Goal: Task Accomplishment & Management: Use online tool/utility

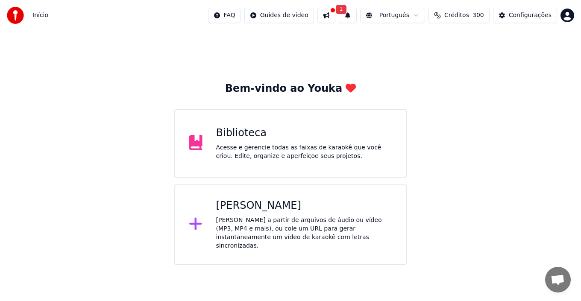
click at [270, 217] on div "[PERSON_NAME] a partir de arquivos de áudio ou vídeo (MP3, MP4 e mais), ou cole…" at bounding box center [304, 233] width 176 height 34
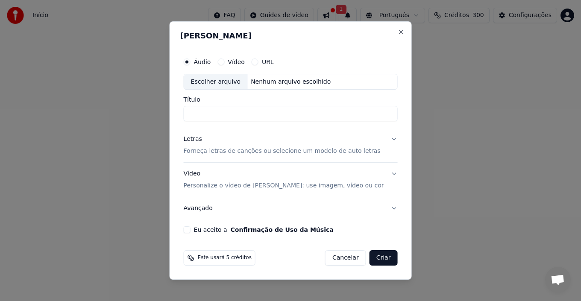
click at [247, 116] on input "Título" at bounding box center [291, 113] width 214 height 15
click at [222, 79] on div "Escolher arquivo" at bounding box center [216, 81] width 64 height 15
drag, startPoint x: 269, startPoint y: 114, endPoint x: 252, endPoint y: 115, distance: 17.1
click at [252, 115] on input "**********" at bounding box center [291, 113] width 214 height 15
type input "**********"
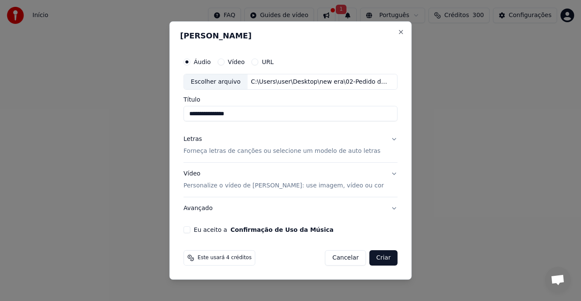
click at [245, 152] on p "Forneça letras de canções ou selecione um modelo de auto letras" at bounding box center [282, 151] width 197 height 9
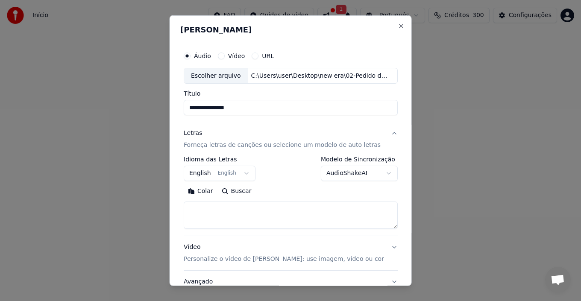
click at [233, 173] on button "English English" at bounding box center [220, 173] width 72 height 15
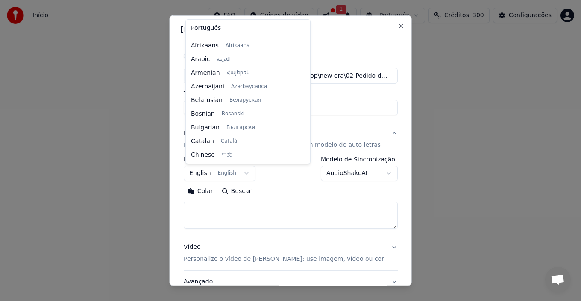
scroll to position [68, 0]
select select "**"
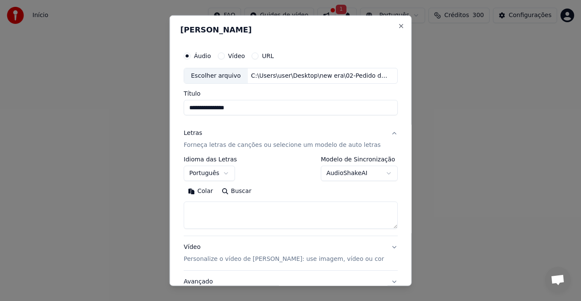
click at [229, 213] on textarea at bounding box center [291, 215] width 214 height 27
paste textarea "**********"
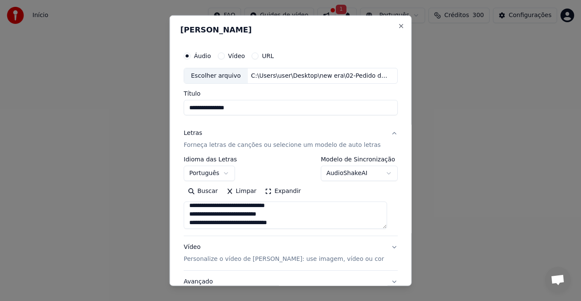
scroll to position [0, 0]
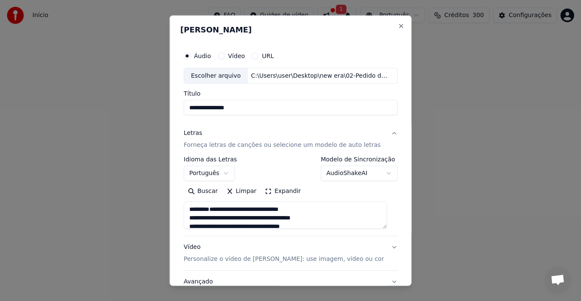
click at [193, 218] on textarea at bounding box center [285, 215] width 203 height 27
click at [191, 219] on textarea at bounding box center [285, 215] width 203 height 27
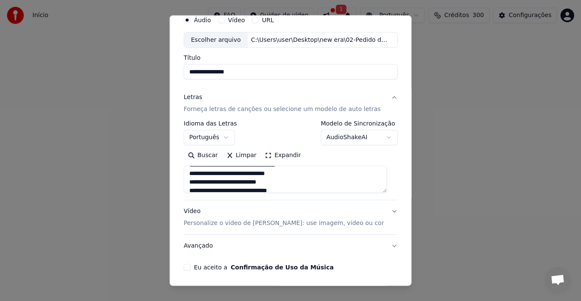
scroll to position [67, 0]
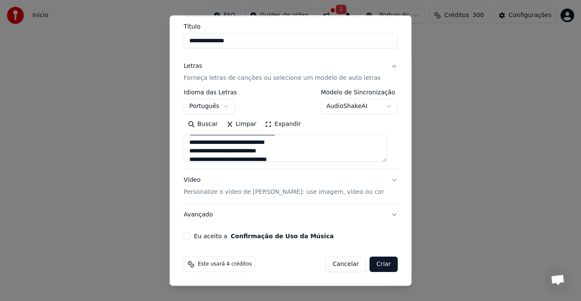
type textarea "**********"
click at [187, 235] on button "Eu aceito a Confirmação de Uso da Música" at bounding box center [187, 236] width 7 height 7
click at [377, 266] on button "Criar" at bounding box center [384, 264] width 28 height 15
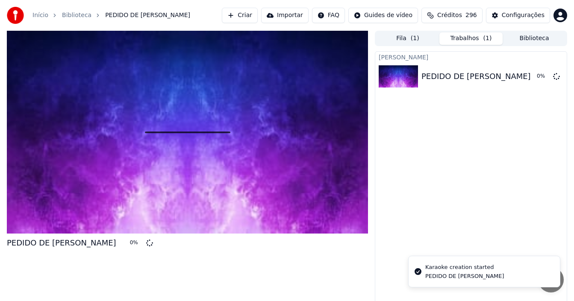
click at [253, 16] on button "Criar" at bounding box center [240, 15] width 36 height 15
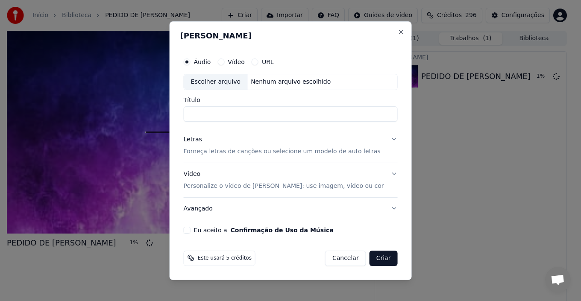
click at [215, 84] on div "Escolher arquivo" at bounding box center [216, 81] width 64 height 15
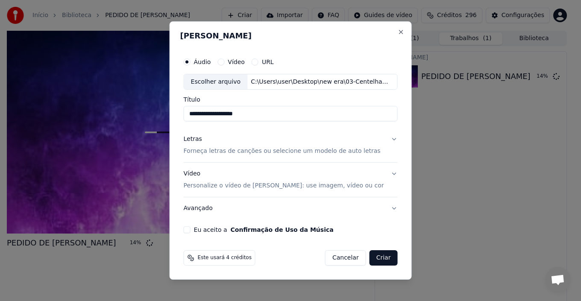
drag, startPoint x: 281, startPoint y: 113, endPoint x: 285, endPoint y: 116, distance: 5.0
click at [285, 116] on input "**********" at bounding box center [291, 113] width 214 height 15
drag, startPoint x: 235, startPoint y: 113, endPoint x: 164, endPoint y: 115, distance: 71.4
click at [165, 115] on body "**********" at bounding box center [287, 150] width 574 height 301
type input "********"
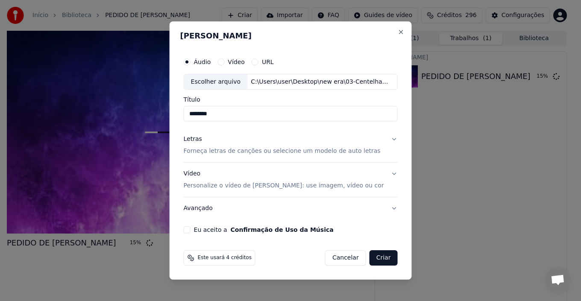
click at [229, 156] on button "Letras Forneça letras de canções ou selecione um modelo de auto letras" at bounding box center [291, 146] width 214 height 34
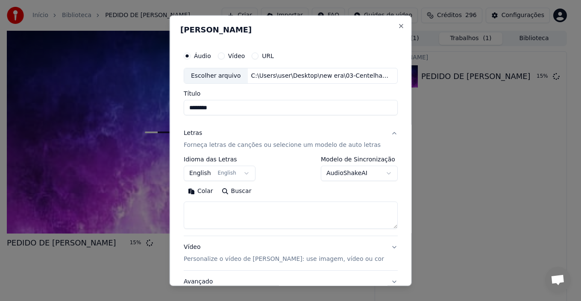
click at [218, 171] on body "**********" at bounding box center [287, 150] width 574 height 301
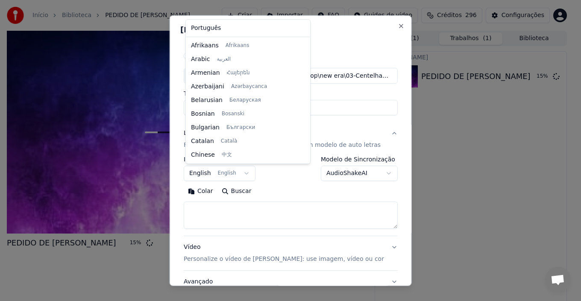
scroll to position [68, 0]
select select "**"
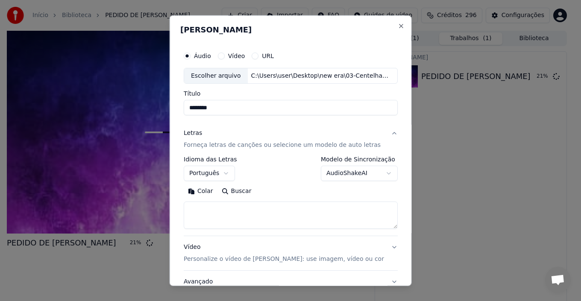
click at [207, 210] on textarea at bounding box center [291, 215] width 214 height 27
paste textarea "**********"
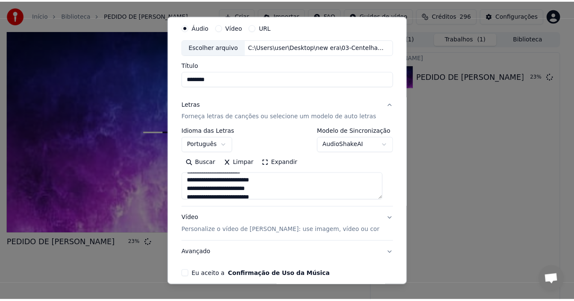
scroll to position [67, 0]
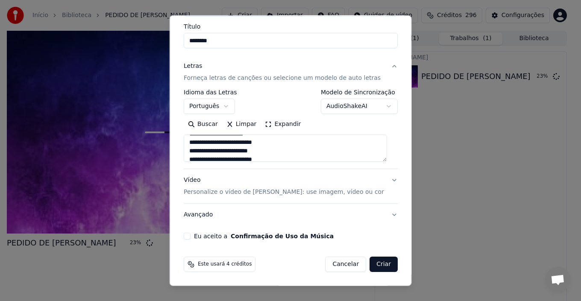
type textarea "**********"
click at [188, 238] on button "Eu aceito a Confirmação de Uso da Música" at bounding box center [187, 236] width 7 height 7
click at [370, 265] on button "Criar" at bounding box center [384, 264] width 28 height 15
select select
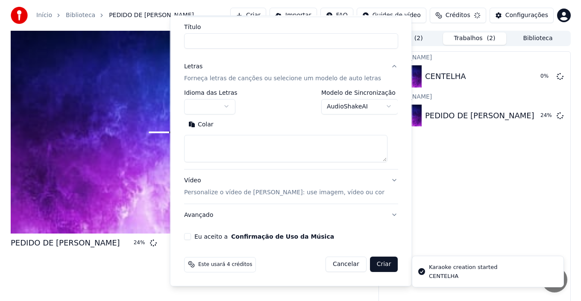
scroll to position [0, 0]
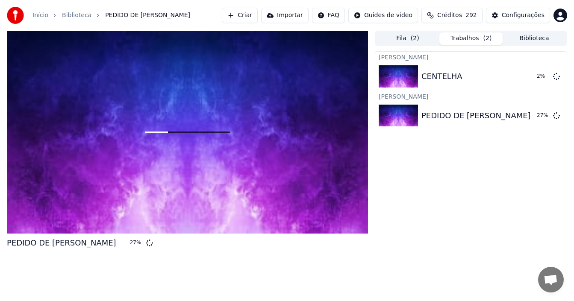
click at [258, 16] on button "Criar" at bounding box center [240, 15] width 36 height 15
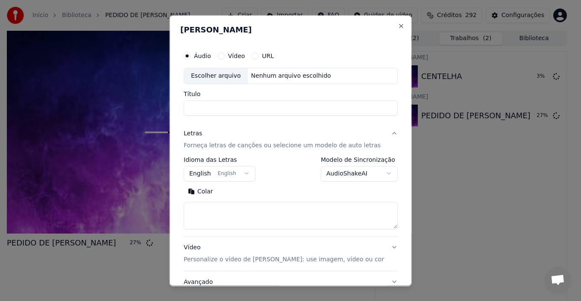
click at [235, 73] on div "Escolher arquivo" at bounding box center [216, 75] width 64 height 15
click at [208, 67] on div "Áudio Vídeo URL Escolher arquivo Nenhum arquivo escolhido" at bounding box center [291, 65] width 214 height 37
click at [213, 80] on div "Escolher arquivo" at bounding box center [216, 75] width 64 height 15
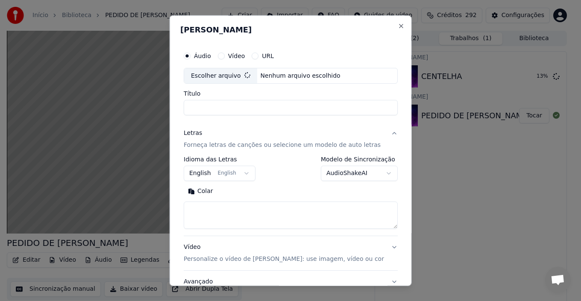
type input "********"
click at [208, 174] on button "English English" at bounding box center [220, 173] width 72 height 15
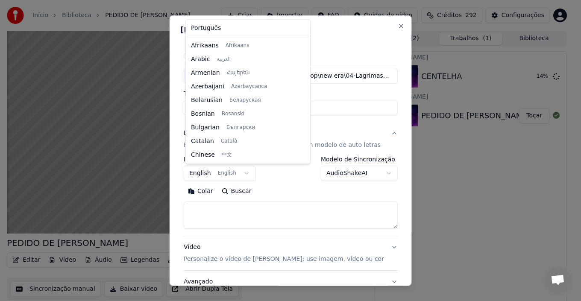
scroll to position [68, 0]
select select "**"
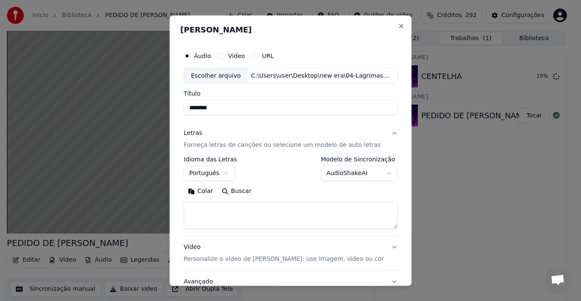
click at [226, 209] on textarea at bounding box center [291, 215] width 214 height 27
click at [195, 207] on textarea at bounding box center [291, 215] width 214 height 27
paste textarea "**********"
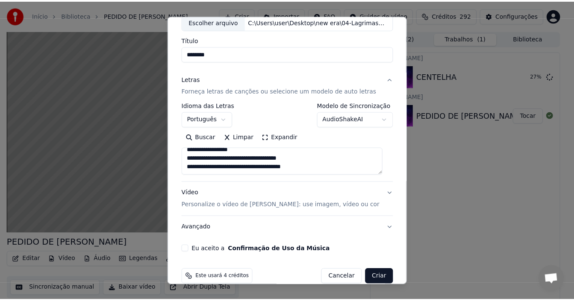
scroll to position [67, 0]
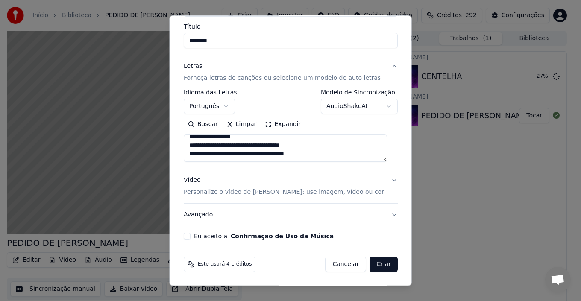
type textarea "**********"
click at [188, 239] on button "Eu aceito a Confirmação de Uso da Música" at bounding box center [187, 236] width 7 height 7
click at [377, 263] on button "Criar" at bounding box center [384, 264] width 28 height 15
select select
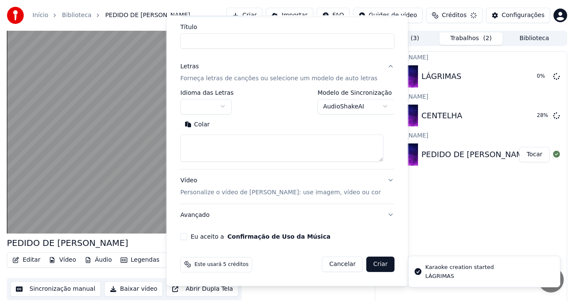
scroll to position [0, 0]
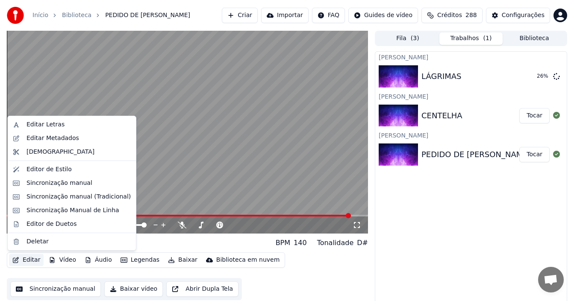
click at [29, 262] on button "Editar" at bounding box center [26, 260] width 35 height 12
click at [36, 137] on div "Editar Metadados" at bounding box center [52, 138] width 53 height 9
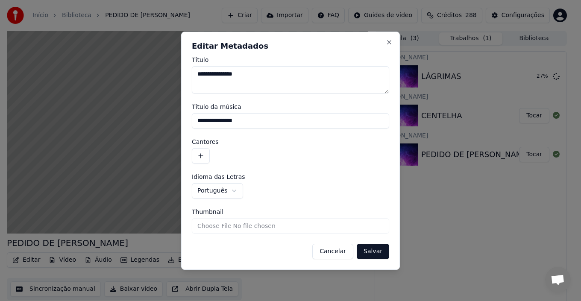
click at [206, 154] on button "button" at bounding box center [201, 155] width 18 height 15
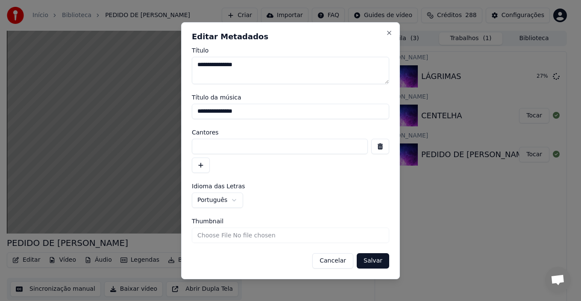
click at [206, 140] on input at bounding box center [280, 146] width 176 height 15
type input "***"
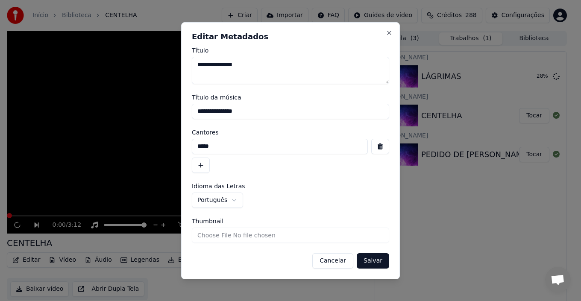
type textarea "********"
type input "********"
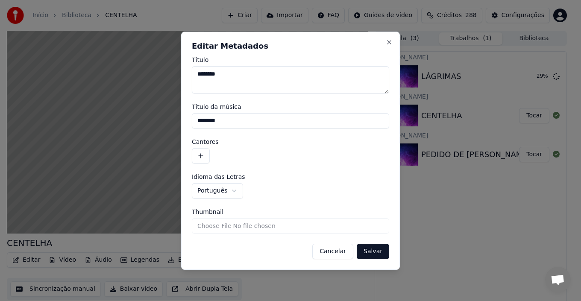
click at [197, 155] on button "button" at bounding box center [201, 155] width 18 height 15
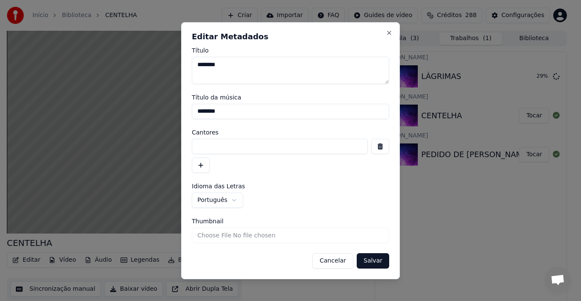
click at [205, 150] on input at bounding box center [280, 146] width 176 height 15
type input "**********"
click at [378, 264] on button "Salvar" at bounding box center [373, 260] width 32 height 15
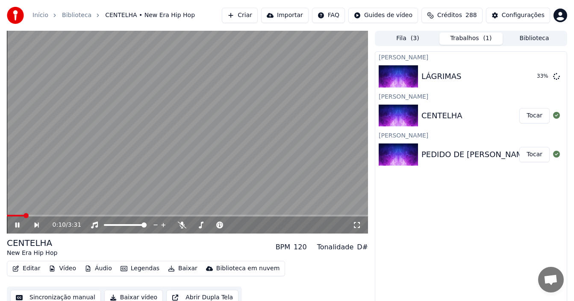
click at [24, 218] on span at bounding box center [26, 215] width 5 height 5
click at [7, 218] on span at bounding box center [9, 215] width 5 height 5
click at [7, 216] on span at bounding box center [9, 215] width 5 height 5
click at [441, 154] on div "PEDIDO DE [PERSON_NAME]" at bounding box center [475, 155] width 109 height 12
click at [533, 152] on button "Tocar" at bounding box center [534, 154] width 30 height 15
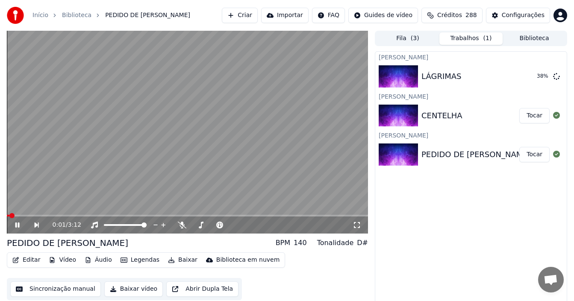
click at [33, 262] on button "Editar" at bounding box center [26, 260] width 35 height 12
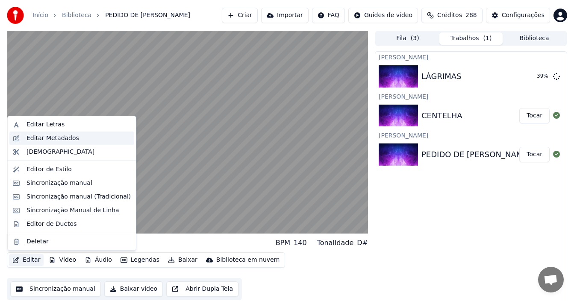
click at [51, 138] on div "Editar Metadados" at bounding box center [52, 138] width 53 height 9
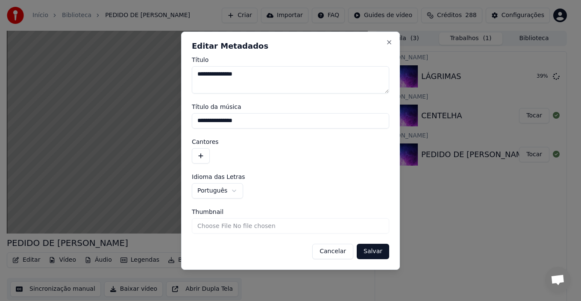
click at [206, 156] on button "button" at bounding box center [201, 155] width 18 height 15
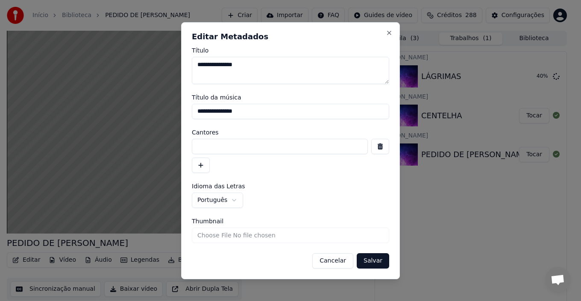
click at [209, 147] on input at bounding box center [280, 146] width 176 height 15
type input "**********"
drag, startPoint x: 263, startPoint y: 64, endPoint x: 202, endPoint y: 62, distance: 61.1
click at [202, 62] on textarea "**********" at bounding box center [290, 70] width 197 height 27
type textarea "**********"
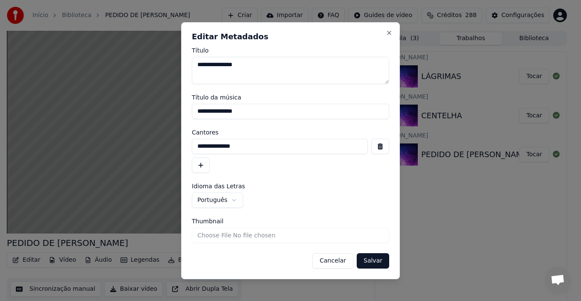
click at [376, 265] on button "Salvar" at bounding box center [373, 260] width 32 height 15
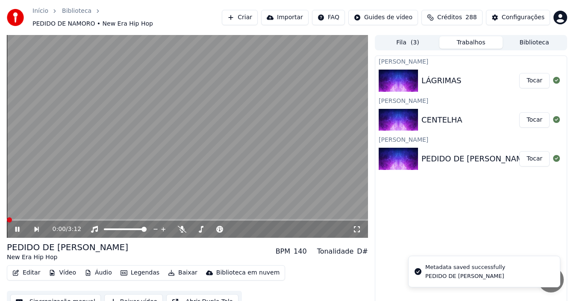
click at [7, 223] on span at bounding box center [9, 220] width 5 height 5
click at [19, 227] on icon at bounding box center [17, 229] width 4 height 5
click at [460, 114] on div "CENTELHA" at bounding box center [470, 120] width 98 height 12
click at [442, 118] on div "CENTELHA" at bounding box center [441, 120] width 41 height 12
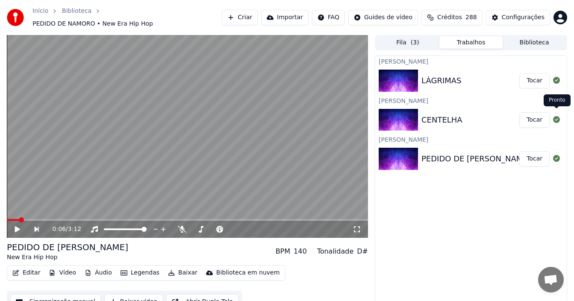
click at [530, 115] on button "Tocar" at bounding box center [534, 119] width 30 height 15
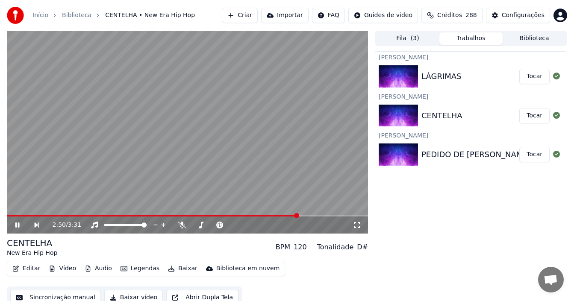
click at [16, 226] on icon at bounding box center [17, 225] width 4 height 5
click at [445, 73] on div "LÁGRIMAS" at bounding box center [441, 77] width 40 height 12
click at [532, 76] on button "Tocar" at bounding box center [534, 76] width 30 height 15
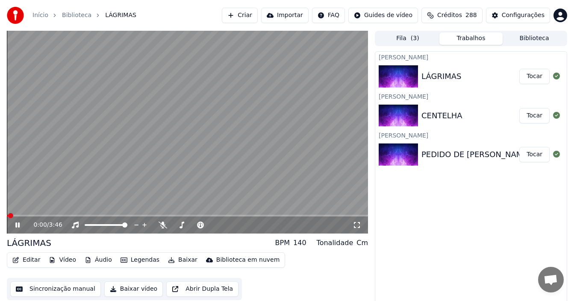
click at [18, 226] on icon at bounding box center [24, 225] width 20 height 7
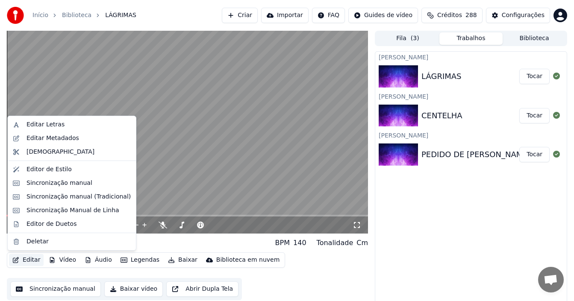
click at [27, 257] on button "Editar" at bounding box center [26, 260] width 35 height 12
click at [47, 120] on div "Editar Letras" at bounding box center [71, 125] width 125 height 14
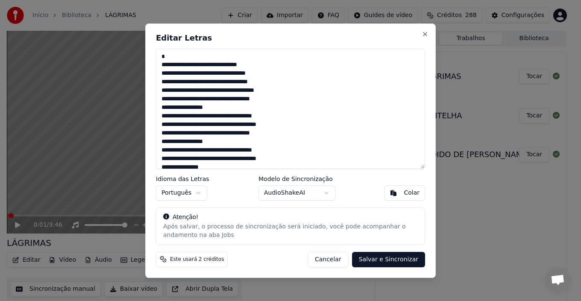
click at [343, 262] on button "Cancelar" at bounding box center [328, 259] width 41 height 15
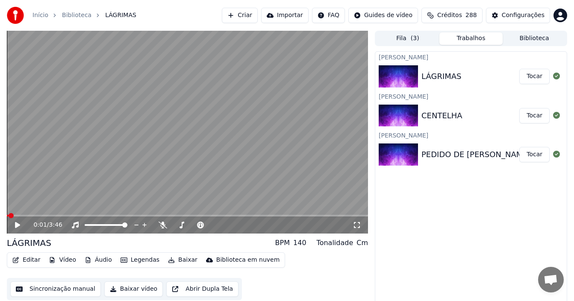
click at [21, 257] on button "Editar" at bounding box center [26, 260] width 35 height 12
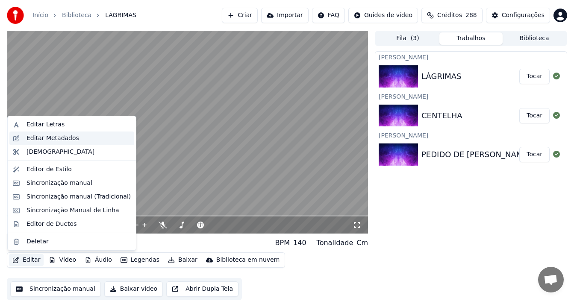
click at [41, 142] on div "Editar Metadados" at bounding box center [52, 138] width 53 height 9
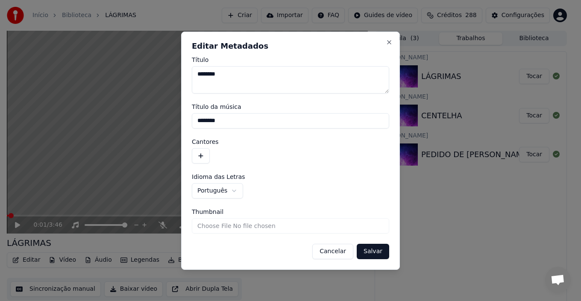
drag, startPoint x: 235, startPoint y: 71, endPoint x: 162, endPoint y: 76, distance: 73.6
click at [162, 76] on body "**********" at bounding box center [287, 150] width 574 height 301
type textarea "********"
drag, startPoint x: 202, startPoint y: 119, endPoint x: 231, endPoint y: 118, distance: 28.7
click at [231, 118] on input "********" at bounding box center [290, 120] width 197 height 15
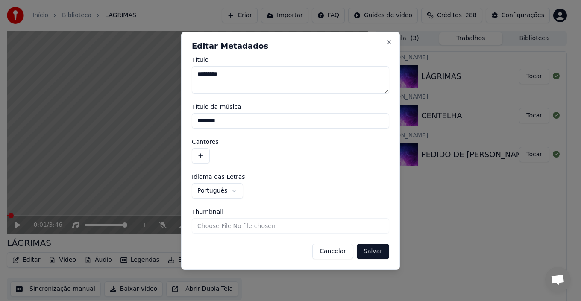
type input "********"
click at [207, 154] on button "button" at bounding box center [201, 155] width 18 height 15
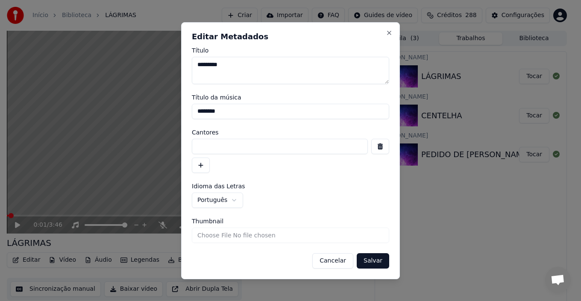
click at [209, 150] on input at bounding box center [280, 146] width 176 height 15
type input "*"
type input "**********"
click at [377, 263] on button "Salvar" at bounding box center [373, 260] width 32 height 15
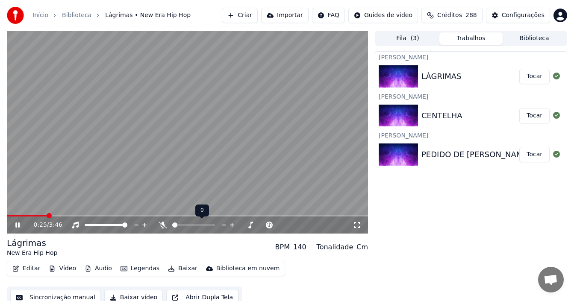
click at [176, 226] on span at bounding box center [174, 225] width 5 height 5
click at [176, 225] on span at bounding box center [178, 225] width 5 height 5
click at [174, 225] on span at bounding box center [176, 225] width 5 height 5
click at [172, 225] on span at bounding box center [174, 225] width 5 height 5
click at [235, 226] on icon at bounding box center [232, 225] width 8 height 9
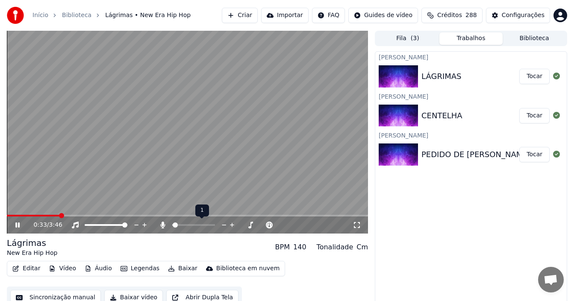
click at [231, 223] on icon at bounding box center [232, 225] width 8 height 9
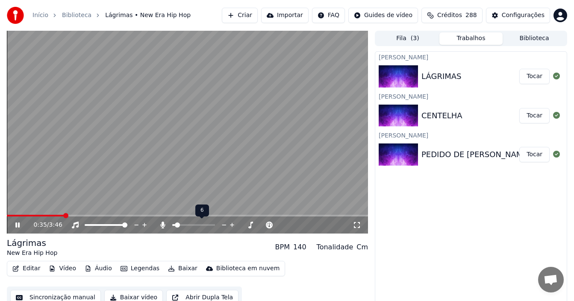
click at [231, 223] on icon at bounding box center [232, 225] width 8 height 9
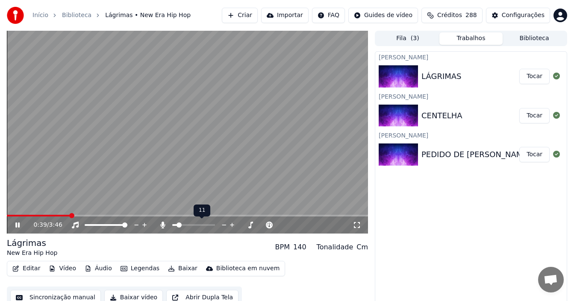
click at [232, 228] on icon at bounding box center [232, 225] width 8 height 9
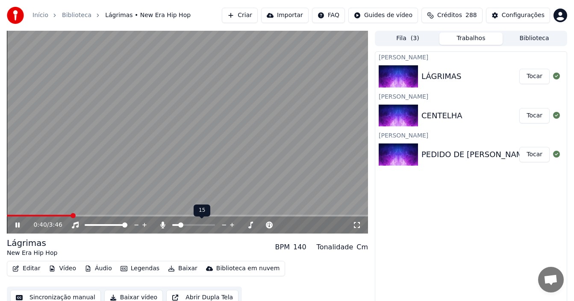
click at [232, 228] on icon at bounding box center [232, 225] width 8 height 9
click at [173, 226] on span at bounding box center [175, 225] width 5 height 5
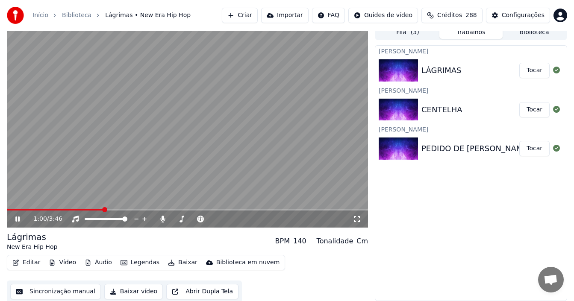
scroll to position [8, 0]
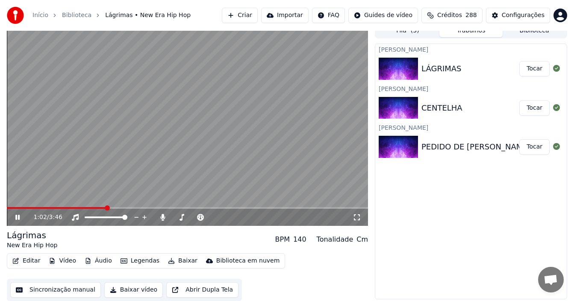
click at [82, 287] on button "Sincronização manual" at bounding box center [55, 289] width 91 height 15
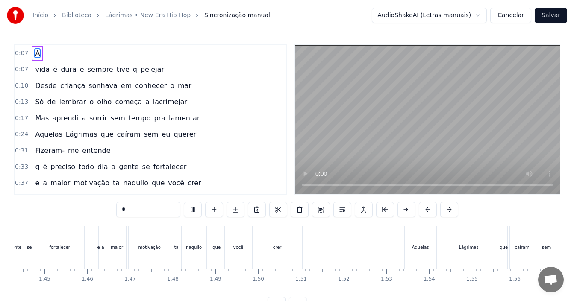
scroll to position [0, 4478]
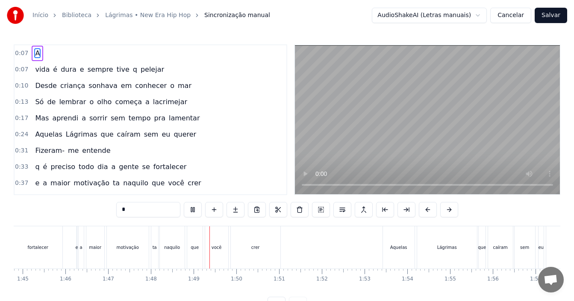
click at [336, 2] on div "Início Biblioteca Lágrimas • New Era Hip Hop Sincronização manual AudioShakeAI …" at bounding box center [287, 15] width 574 height 31
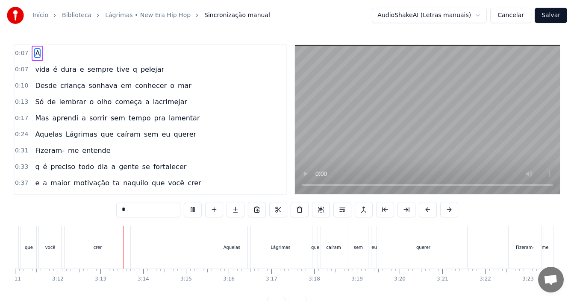
scroll to position [0, 8204]
click at [562, 15] on button "Salvar" at bounding box center [551, 15] width 32 height 15
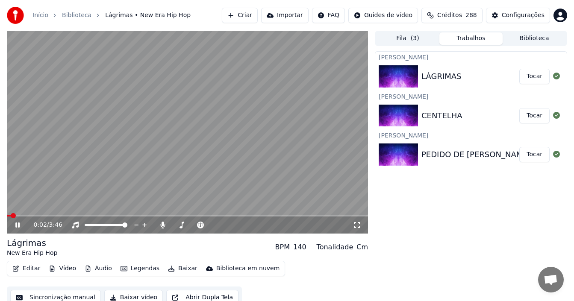
click at [183, 270] on button "Baixar" at bounding box center [183, 269] width 36 height 12
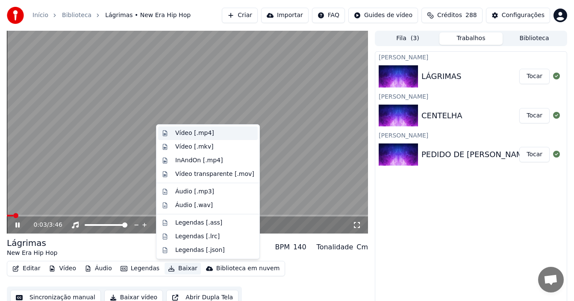
click at [200, 134] on div "Vídeo [.mp4]" at bounding box center [194, 133] width 39 height 9
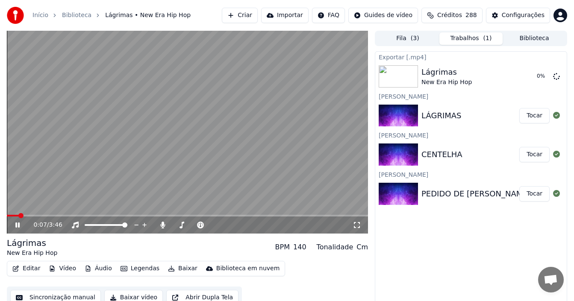
click at [431, 153] on div "CENTELHA" at bounding box center [441, 155] width 41 height 12
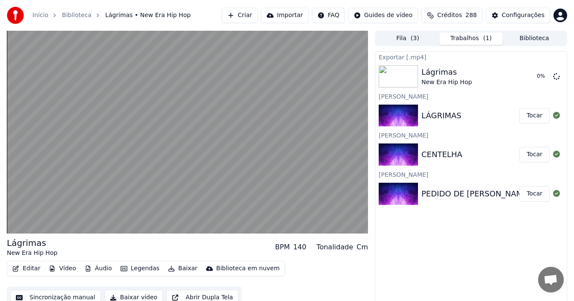
click at [431, 153] on div "CENTELHA" at bounding box center [441, 155] width 41 height 12
click at [535, 156] on button "Tocar" at bounding box center [534, 154] width 30 height 15
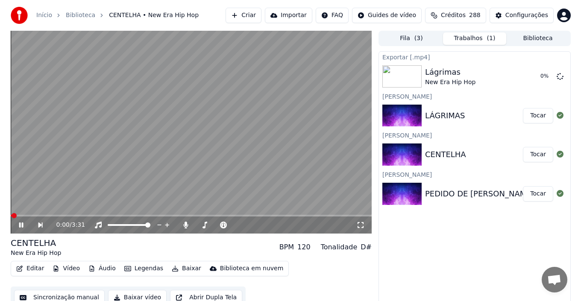
scroll to position [8, 0]
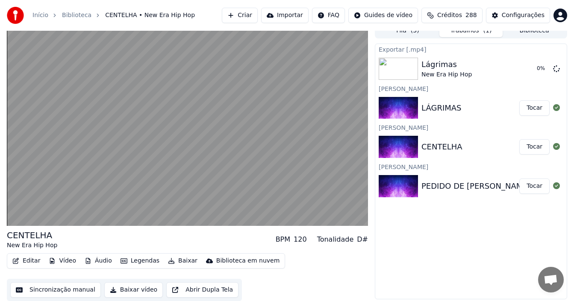
click at [32, 262] on button "Editar" at bounding box center [26, 261] width 35 height 12
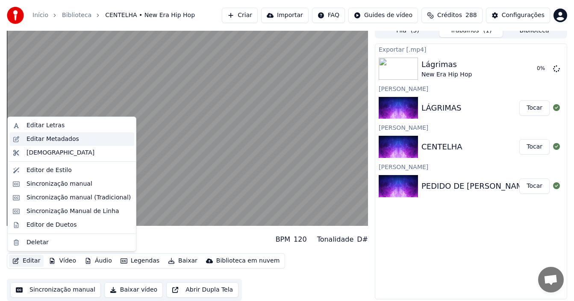
click at [69, 135] on div "Editar Metadados" at bounding box center [52, 139] width 53 height 9
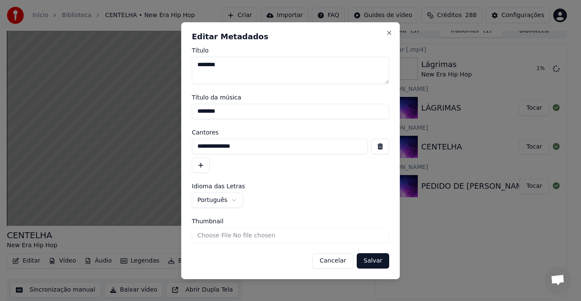
drag, startPoint x: 246, startPoint y: 66, endPoint x: 144, endPoint y: 55, distance: 102.7
click at [147, 56] on body "**********" at bounding box center [287, 142] width 574 height 301
type textarea "*"
drag, startPoint x: 231, startPoint y: 60, endPoint x: 177, endPoint y: 70, distance: 54.7
click at [177, 70] on body "**********" at bounding box center [287, 142] width 574 height 301
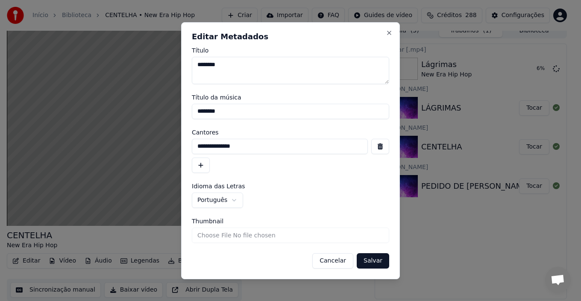
type textarea "********"
click at [196, 113] on input "********" at bounding box center [290, 111] width 197 height 15
click at [242, 106] on input "********" at bounding box center [290, 111] width 197 height 15
drag, startPoint x: 231, startPoint y: 113, endPoint x: 152, endPoint y: 118, distance: 78.8
click at [158, 117] on body "**********" at bounding box center [287, 142] width 574 height 301
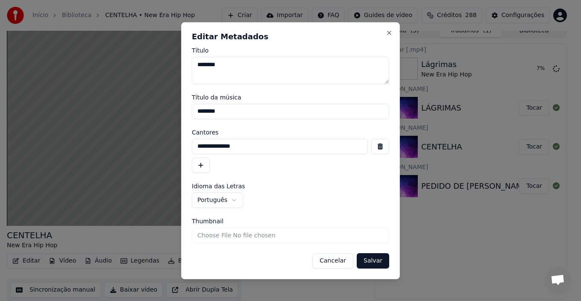
paste input
type input "********"
click at [385, 261] on button "Salvar" at bounding box center [373, 260] width 32 height 15
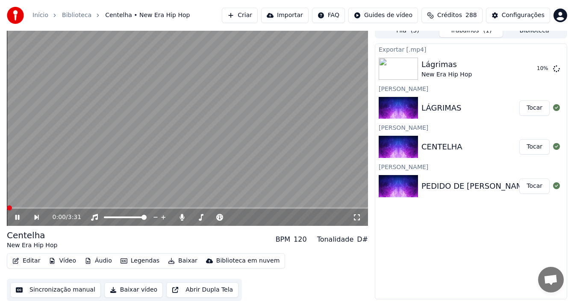
click at [7, 210] on span at bounding box center [9, 208] width 5 height 5
click at [16, 217] on icon at bounding box center [17, 217] width 4 height 5
click at [7, 208] on span at bounding box center [9, 208] width 5 height 5
click at [17, 218] on icon at bounding box center [17, 218] width 5 height 6
click at [17, 218] on icon at bounding box center [23, 217] width 19 height 7
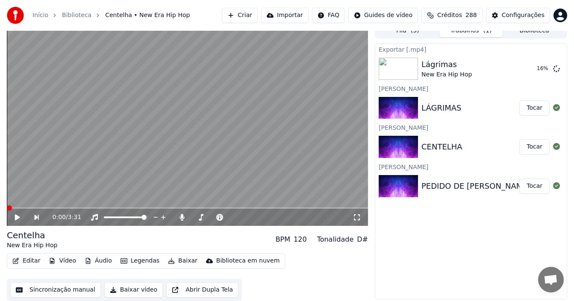
click at [7, 209] on span at bounding box center [9, 208] width 5 height 5
click at [19, 220] on icon at bounding box center [23, 217] width 19 height 7
click at [19, 220] on icon at bounding box center [17, 217] width 4 height 5
click at [179, 259] on button "Baixar" at bounding box center [183, 261] width 36 height 12
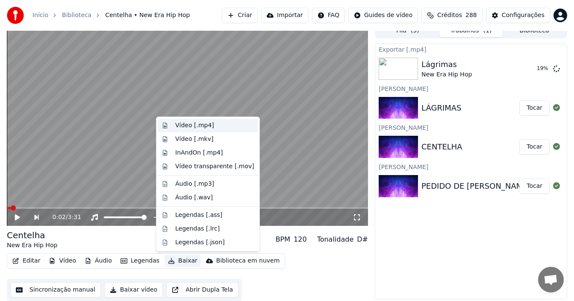
click at [192, 125] on div "Vídeo [.mp4]" at bounding box center [194, 125] width 39 height 9
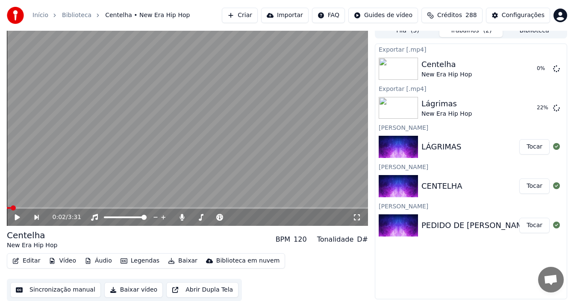
click at [434, 230] on div "PEDIDO DE [PERSON_NAME]" at bounding box center [475, 226] width 109 height 12
click at [529, 225] on button "Tocar" at bounding box center [534, 225] width 30 height 15
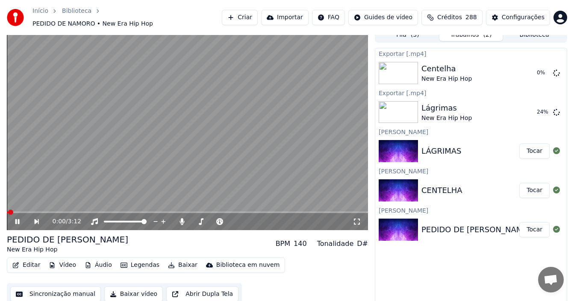
click at [19, 220] on icon at bounding box center [17, 221] width 4 height 5
click at [31, 259] on button "Editar" at bounding box center [26, 265] width 35 height 12
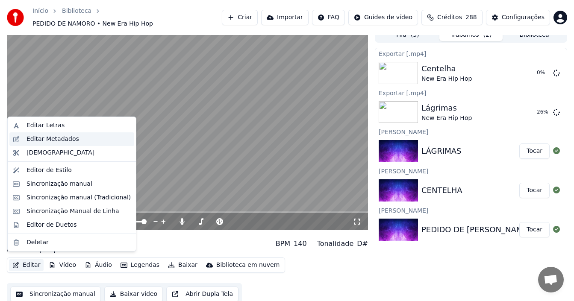
click at [51, 140] on div "Editar Metadados" at bounding box center [52, 139] width 53 height 9
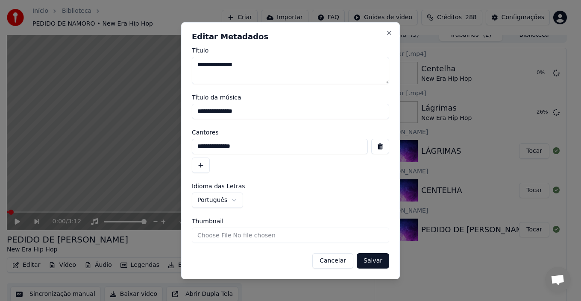
drag, startPoint x: 259, startPoint y: 69, endPoint x: 142, endPoint y: 58, distance: 117.2
click at [142, 58] on body "**********" at bounding box center [287, 142] width 574 height 301
click at [254, 114] on input "**********" at bounding box center [290, 111] width 197 height 15
drag, startPoint x: 255, startPoint y: 114, endPoint x: 90, endPoint y: 112, distance: 165.4
click at [90, 112] on body "**********" at bounding box center [287, 142] width 574 height 301
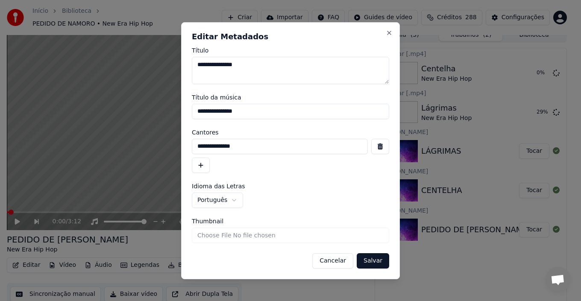
paste input
type input "**********"
click at [372, 262] on button "Salvar" at bounding box center [373, 260] width 32 height 15
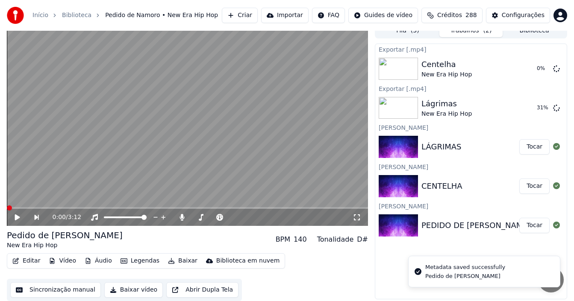
click at [7, 207] on span at bounding box center [9, 208] width 5 height 5
click at [18, 218] on icon at bounding box center [23, 217] width 19 height 7
click at [11, 208] on span at bounding box center [13, 208] width 5 height 5
click at [17, 218] on icon at bounding box center [17, 218] width 5 height 6
click at [18, 220] on icon at bounding box center [23, 217] width 19 height 7
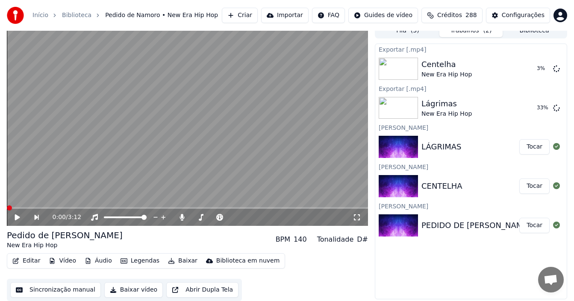
click at [7, 206] on span at bounding box center [9, 208] width 5 height 5
click at [18, 215] on icon at bounding box center [23, 217] width 19 height 7
click at [18, 220] on div "0:04 / 3:12" at bounding box center [187, 217] width 354 height 9
click at [18, 218] on icon at bounding box center [17, 217] width 4 height 5
click at [182, 262] on button "Baixar" at bounding box center [183, 261] width 36 height 12
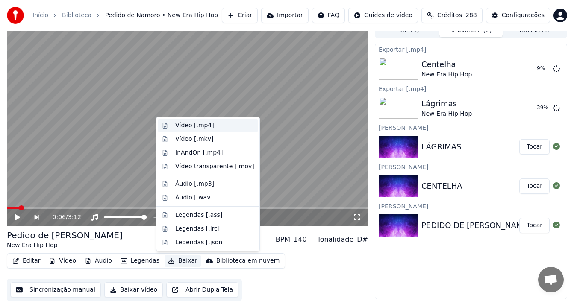
click at [188, 126] on div "Vídeo [.mp4]" at bounding box center [194, 125] width 39 height 9
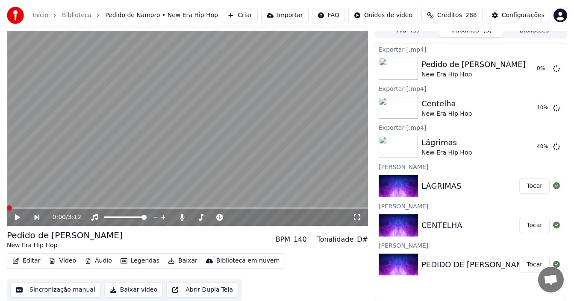
click at [7, 207] on span at bounding box center [9, 208] width 5 height 5
click at [252, 16] on button "Criar" at bounding box center [240, 15] width 36 height 15
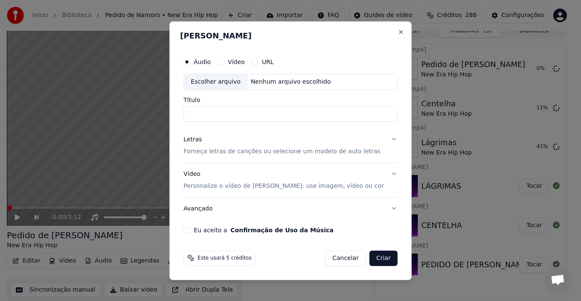
click at [219, 82] on div "Escolher arquivo" at bounding box center [216, 81] width 64 height 15
type input "**********"
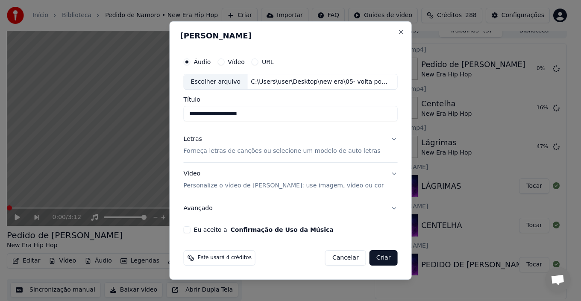
click at [382, 139] on button "Letras Forneça letras de canções ou selecione um modelo de auto letras" at bounding box center [291, 146] width 214 height 34
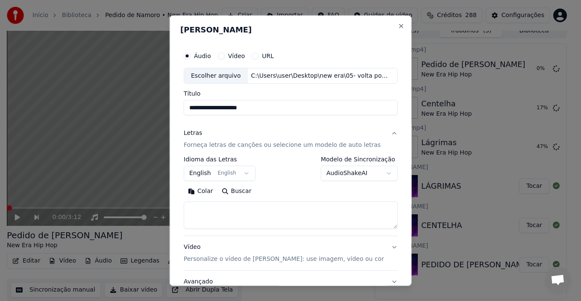
click at [234, 179] on button "English English" at bounding box center [220, 173] width 72 height 15
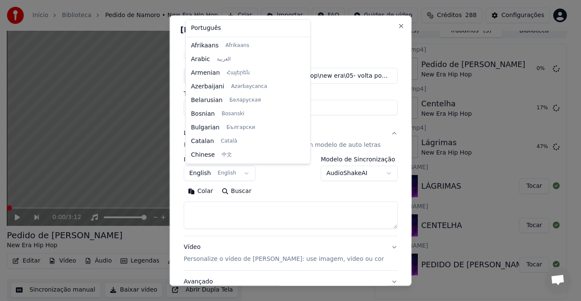
scroll to position [68, 0]
select select "**"
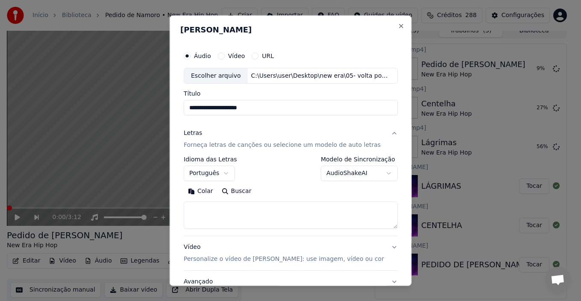
click at [212, 214] on textarea at bounding box center [291, 215] width 214 height 27
paste textarea "**********"
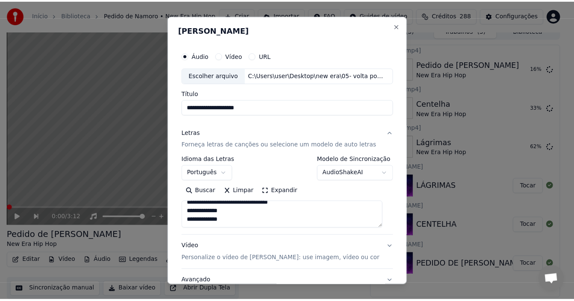
scroll to position [67, 0]
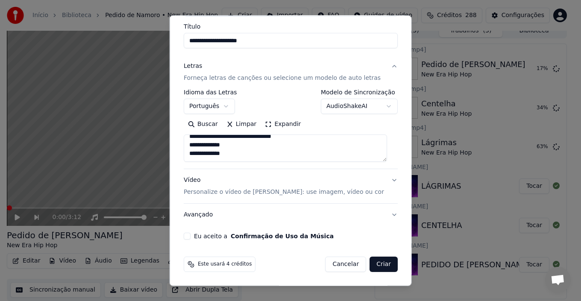
type textarea "**********"
click at [186, 236] on button "Eu aceito a Confirmação de Uso da Música" at bounding box center [187, 236] width 7 height 7
click at [378, 265] on button "Criar" at bounding box center [384, 264] width 28 height 15
select select
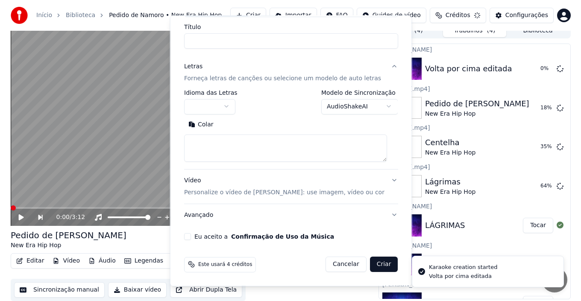
scroll to position [0, 0]
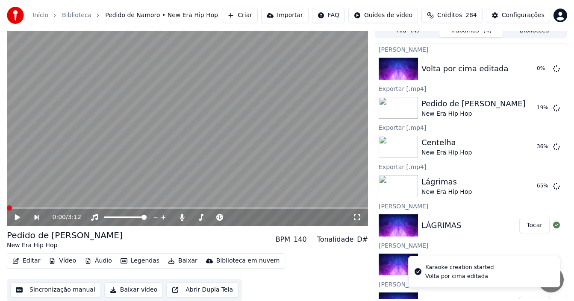
click at [258, 11] on button "Criar" at bounding box center [240, 15] width 36 height 15
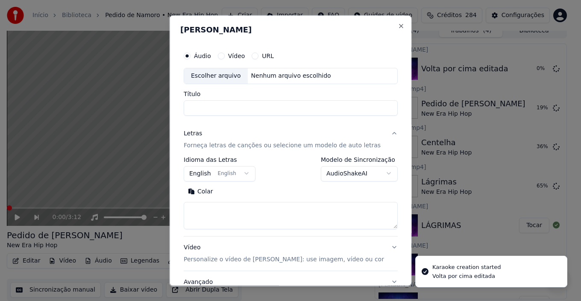
click at [222, 76] on div "Escolher arquivo" at bounding box center [216, 75] width 64 height 15
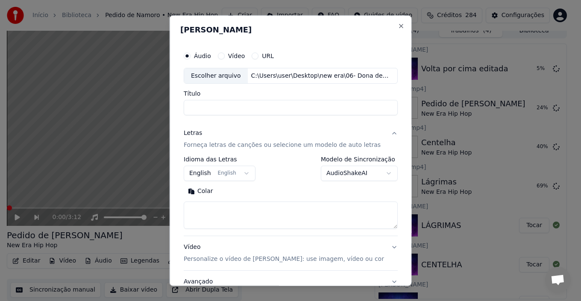
type input "**********"
click at [244, 175] on button "English English" at bounding box center [220, 173] width 72 height 15
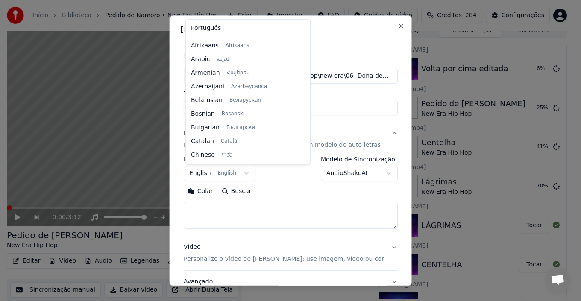
scroll to position [68, 0]
select select "**"
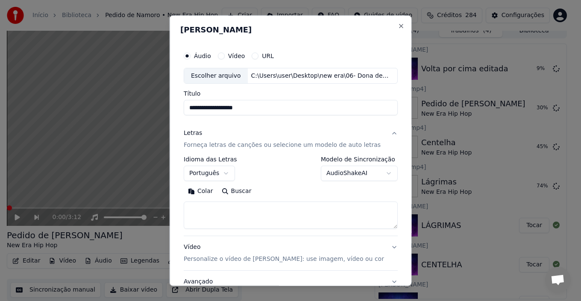
click at [226, 214] on textarea at bounding box center [291, 215] width 214 height 27
paste textarea "**********"
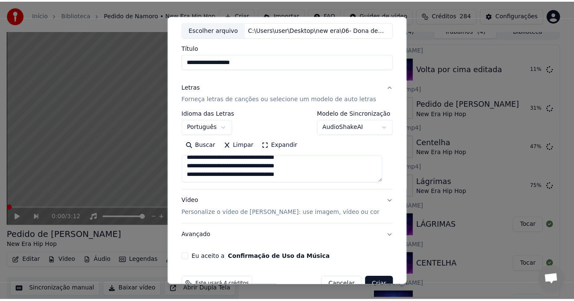
scroll to position [67, 0]
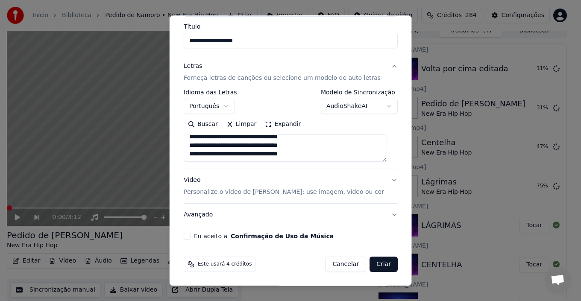
type textarea "**********"
click at [190, 236] on button "Eu aceito a Confirmação de Uso da Música" at bounding box center [187, 236] width 7 height 7
click at [379, 266] on button "Criar" at bounding box center [384, 264] width 28 height 15
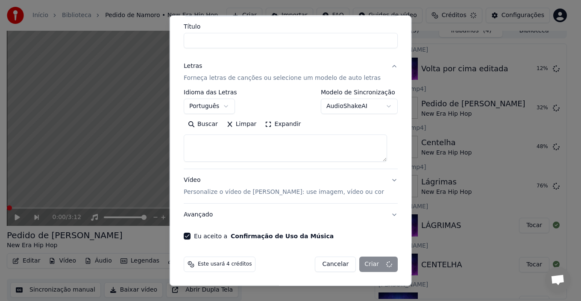
select select
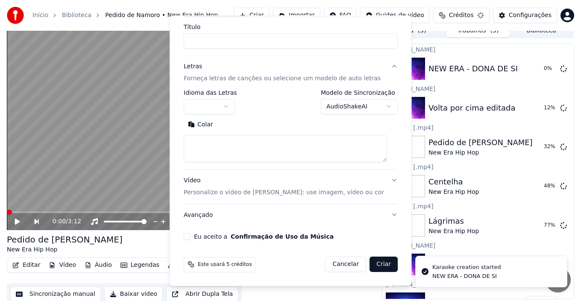
scroll to position [0, 0]
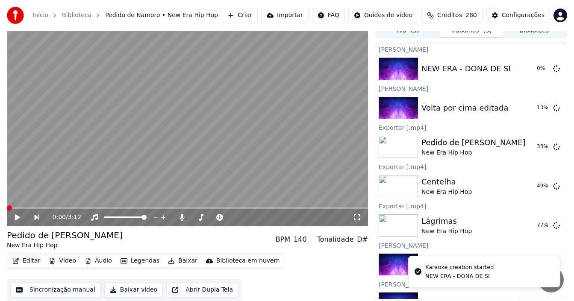
click at [258, 19] on button "Criar" at bounding box center [240, 15] width 36 height 15
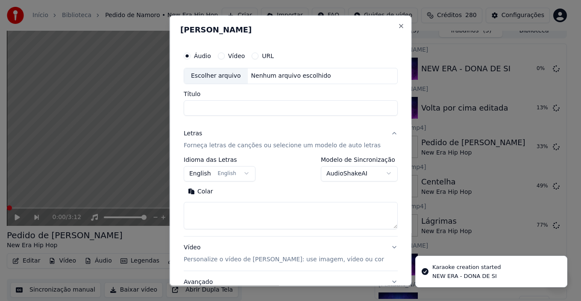
click at [223, 79] on div "Escolher arquivo" at bounding box center [216, 75] width 64 height 15
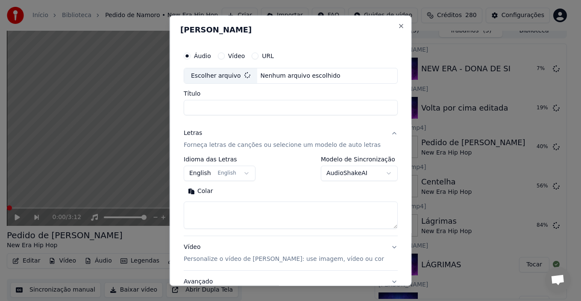
click at [246, 175] on button "English English" at bounding box center [220, 173] width 72 height 15
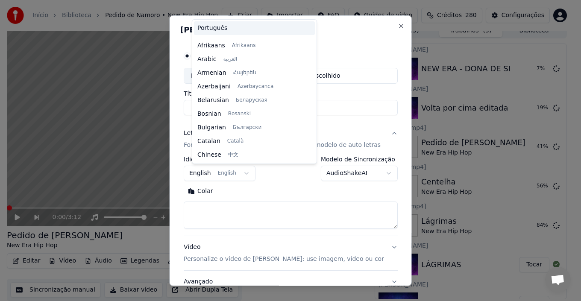
scroll to position [68, 0]
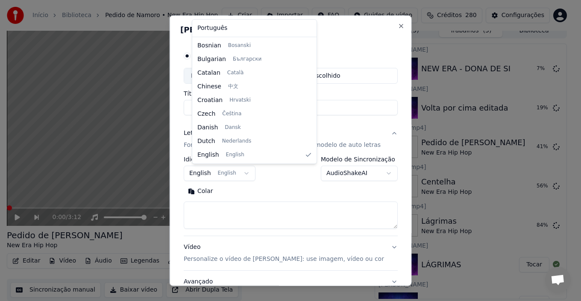
select select "**"
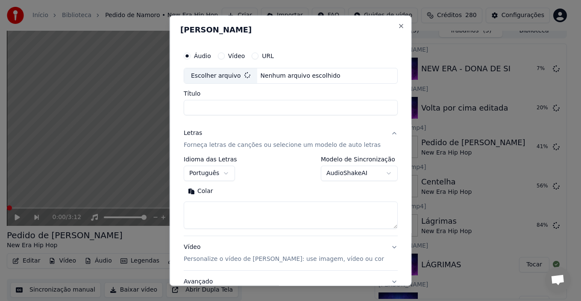
type input "**********"
click at [206, 212] on textarea at bounding box center [291, 215] width 214 height 27
paste textarea "**********"
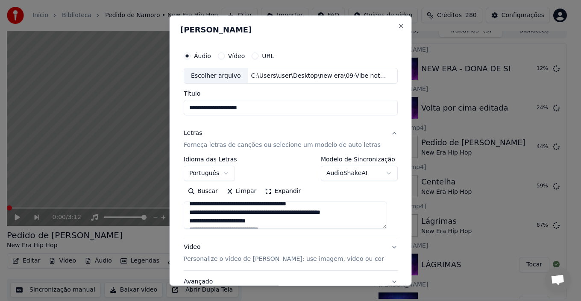
scroll to position [322, 0]
click at [228, 217] on textarea at bounding box center [285, 215] width 203 height 27
click at [191, 223] on textarea at bounding box center [285, 215] width 203 height 27
drag, startPoint x: 189, startPoint y: 206, endPoint x: 191, endPoint y: 214, distance: 7.4
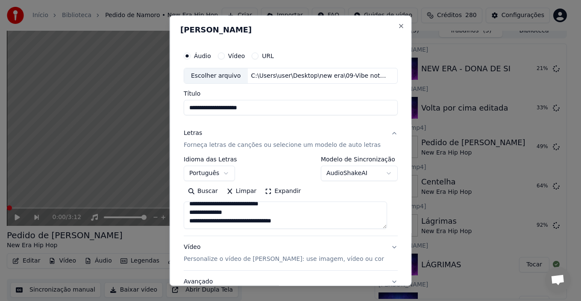
click at [191, 214] on textarea at bounding box center [285, 215] width 203 height 27
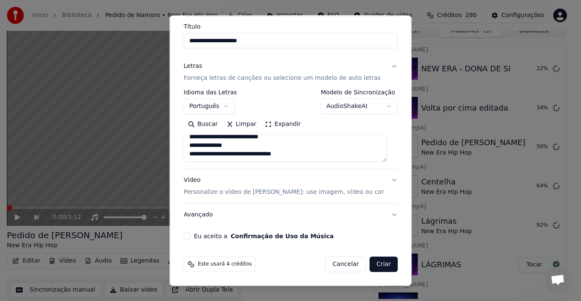
click at [299, 154] on textarea at bounding box center [285, 148] width 203 height 27
click at [305, 155] on textarea at bounding box center [285, 148] width 203 height 27
paste textarea "**********"
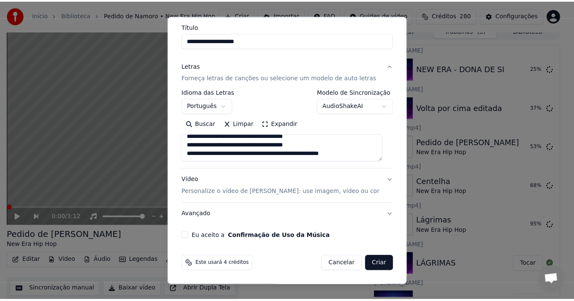
scroll to position [450, 0]
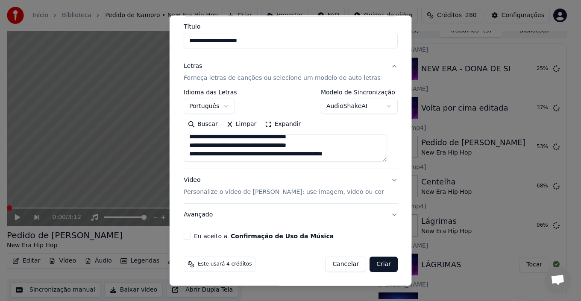
type textarea "**********"
click at [189, 237] on button "Eu aceito a Confirmação de Uso da Música" at bounding box center [187, 236] width 7 height 7
click at [382, 264] on button "Criar" at bounding box center [384, 264] width 28 height 15
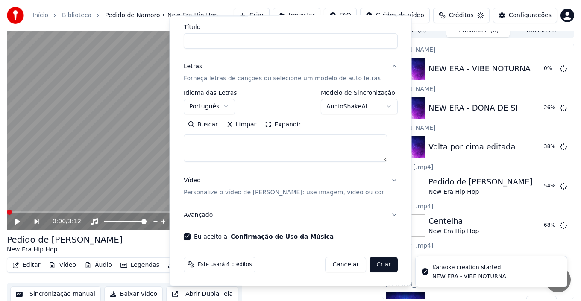
select select
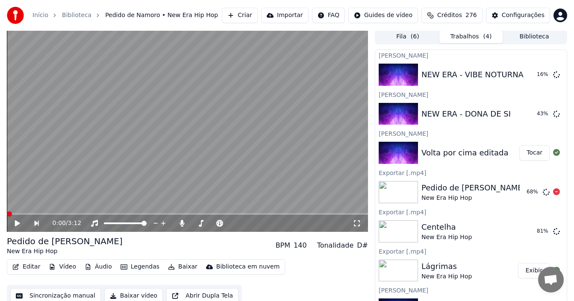
scroll to position [0, 0]
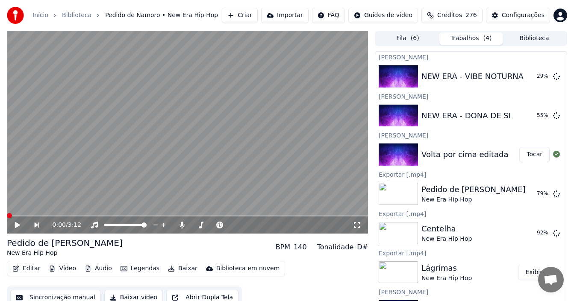
click at [491, 152] on div "Volta por cima editada" at bounding box center [464, 155] width 87 height 12
click at [526, 153] on button "Tocar" at bounding box center [534, 154] width 30 height 15
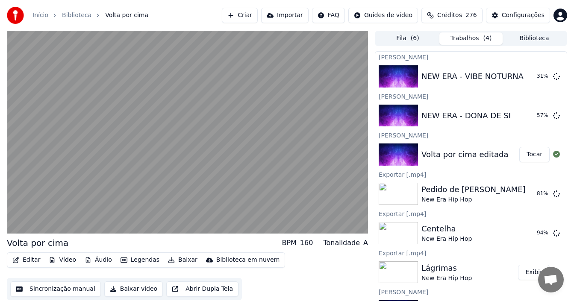
click at [57, 291] on button "Sincronização manual" at bounding box center [55, 289] width 91 height 15
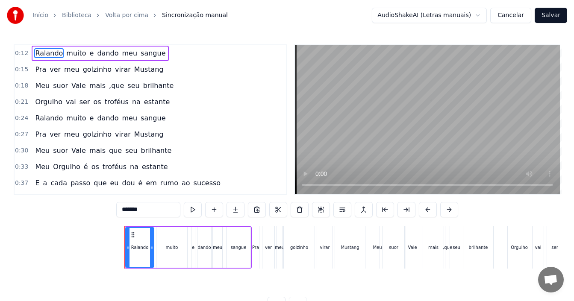
scroll to position [0, 486]
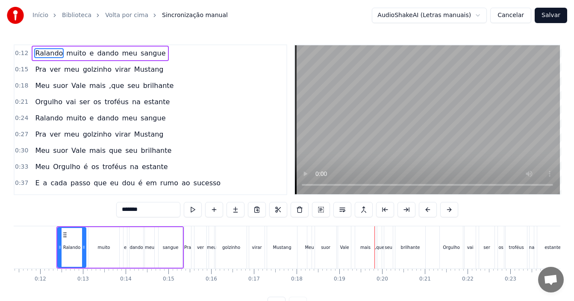
click at [517, 12] on button "Cancelar" at bounding box center [510, 15] width 41 height 15
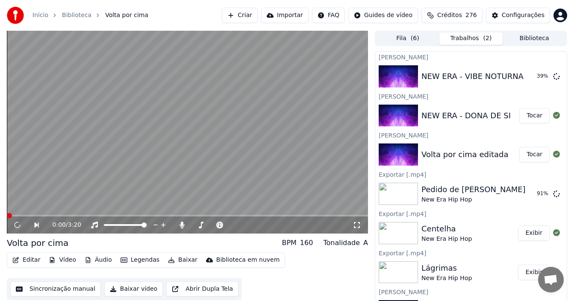
click at [24, 259] on button "Editar" at bounding box center [26, 260] width 35 height 12
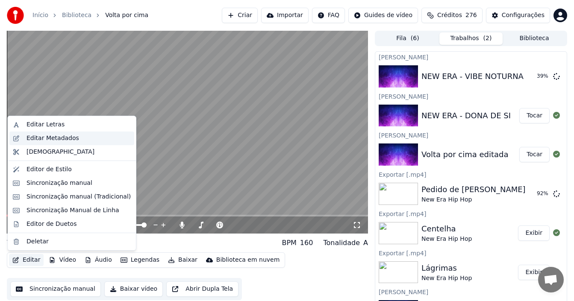
click at [36, 141] on div "Editar Metadados" at bounding box center [52, 138] width 53 height 9
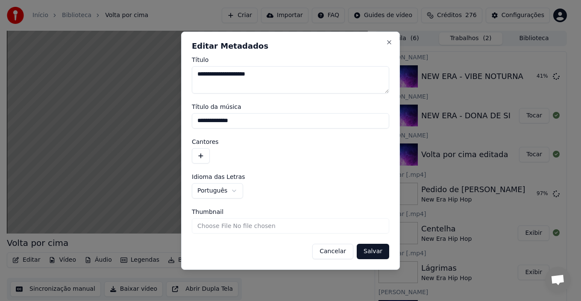
click at [201, 162] on button "button" at bounding box center [201, 155] width 18 height 15
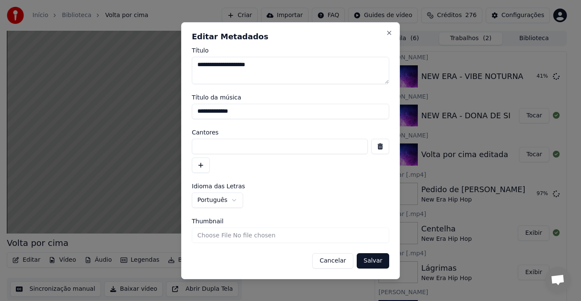
click at [208, 152] on input at bounding box center [280, 146] width 176 height 15
type input "**********"
click at [379, 262] on button "Salvar" at bounding box center [373, 260] width 32 height 15
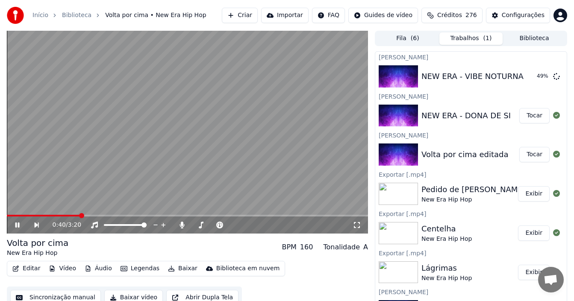
click at [18, 220] on div "0:40 / 3:20" at bounding box center [187, 225] width 361 height 17
click at [18, 224] on icon at bounding box center [23, 225] width 19 height 7
click at [51, 214] on span at bounding box center [53, 215] width 5 height 5
click at [15, 224] on icon at bounding box center [17, 225] width 5 height 6
click at [15, 224] on icon at bounding box center [17, 225] width 4 height 5
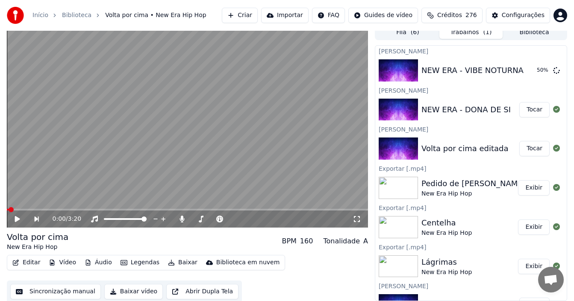
scroll to position [8, 0]
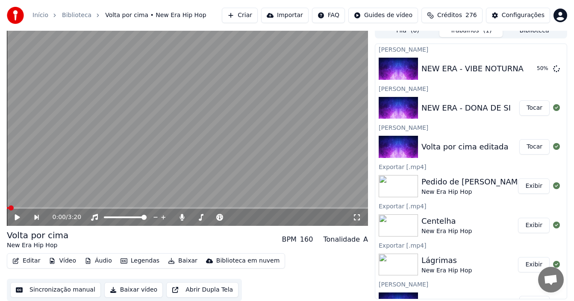
click at [47, 285] on button "Sincronização manual" at bounding box center [55, 289] width 91 height 15
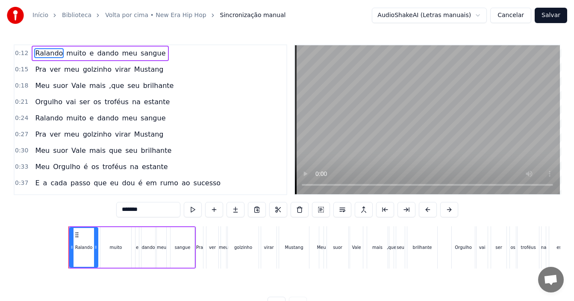
scroll to position [0, 486]
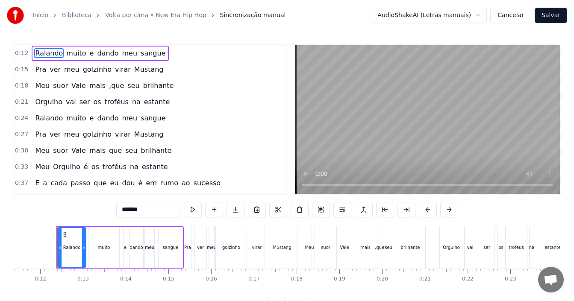
drag, startPoint x: 154, startPoint y: 104, endPoint x: 65, endPoint y: 103, distance: 88.9
click at [78, 102] on div "Orgulho vai ser os troféus na estante" at bounding box center [102, 101] width 141 height 15
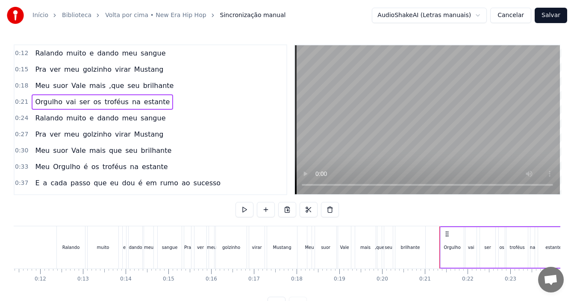
click at [42, 103] on span "Orgulho" at bounding box center [48, 102] width 29 height 10
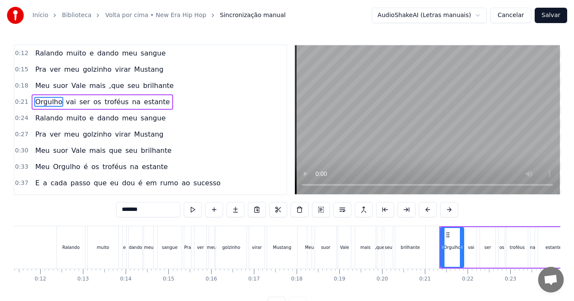
click at [173, 106] on div "0:21 Orgulho vai ser os troféus na estante" at bounding box center [151, 102] width 272 height 16
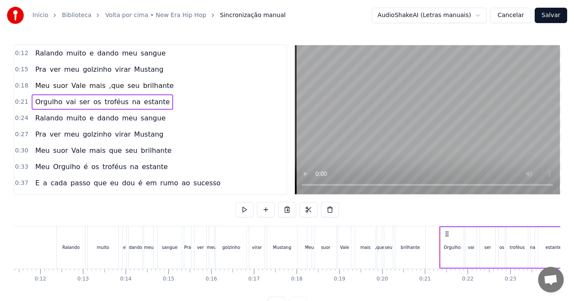
drag, startPoint x: 165, startPoint y: 103, endPoint x: 52, endPoint y: 101, distance: 112.8
click at [54, 101] on div "0:21 Orgulho vai ser os troféus na estante" at bounding box center [151, 102] width 272 height 16
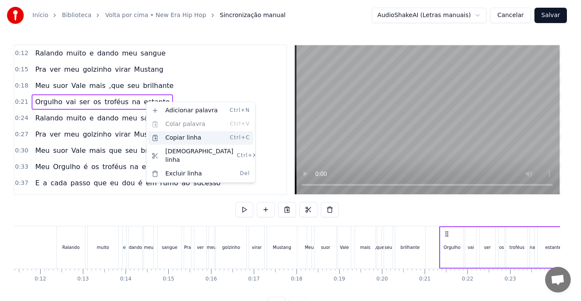
click at [168, 138] on div "Copiar linha Ctrl+C" at bounding box center [200, 138] width 105 height 14
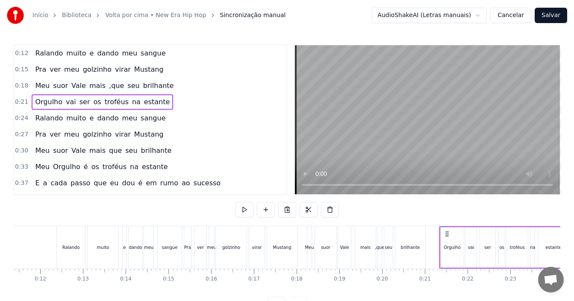
click at [83, 167] on span "é" at bounding box center [86, 167] width 6 height 10
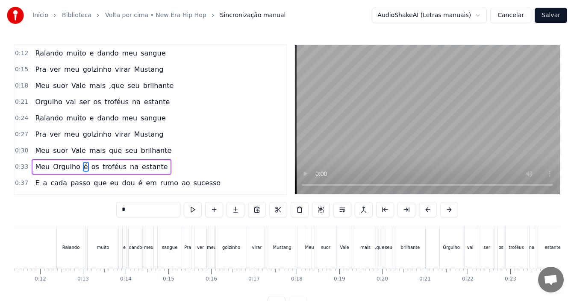
scroll to position [47, 0]
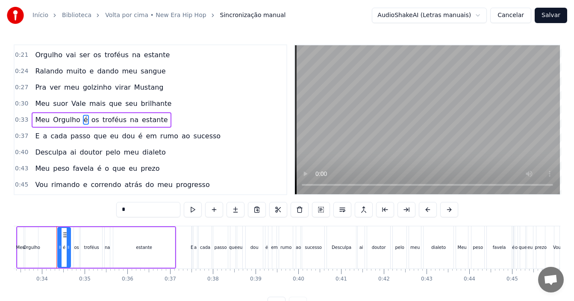
click at [162, 119] on div "0:33 Meu Orgulho é os troféus na estante" at bounding box center [151, 120] width 272 height 16
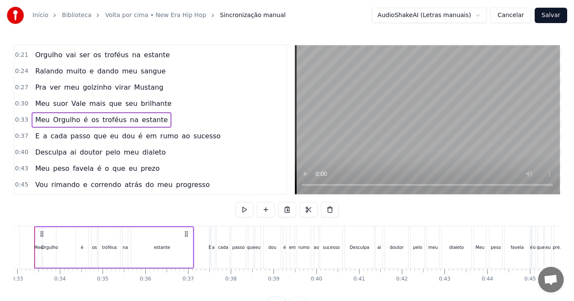
scroll to position [0, 1384]
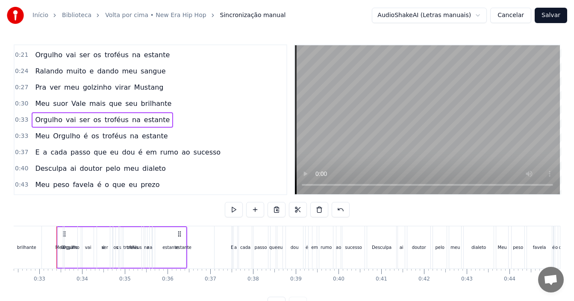
click at [141, 137] on span "estante" at bounding box center [155, 136] width 28 height 10
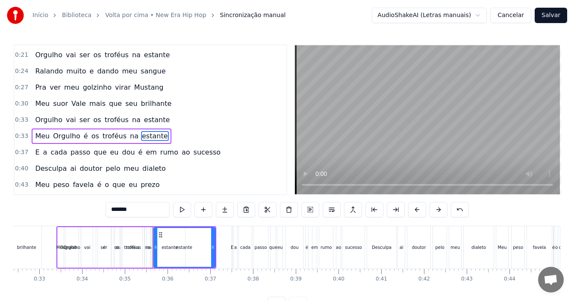
scroll to position [63, 0]
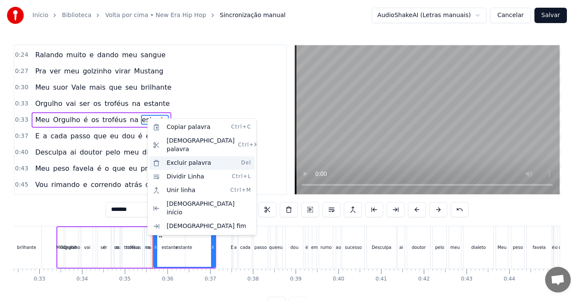
click at [170, 156] on div "Excluir palavra Del" at bounding box center [202, 163] width 105 height 14
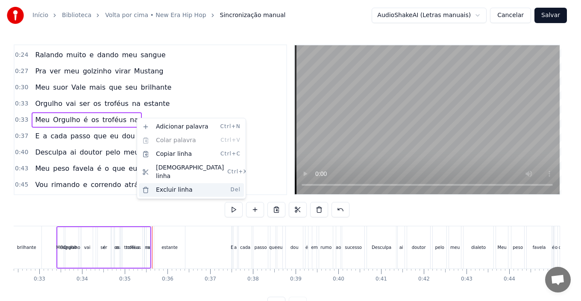
click at [167, 183] on div "Excluir linha Del" at bounding box center [191, 190] width 105 height 14
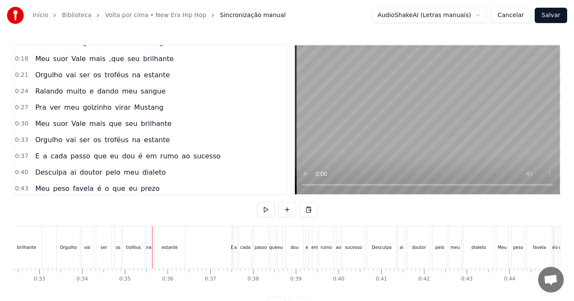
scroll to position [0, 0]
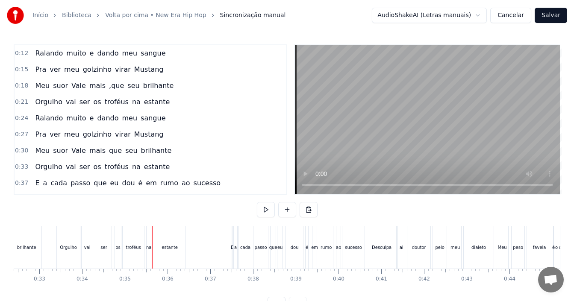
click at [169, 53] on div "0:12 Ralando muito e dando meu sangue" at bounding box center [151, 53] width 272 height 16
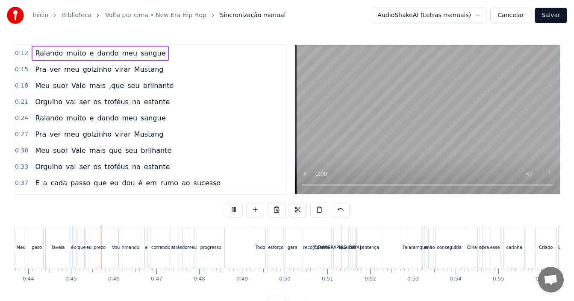
scroll to position [0, 1887]
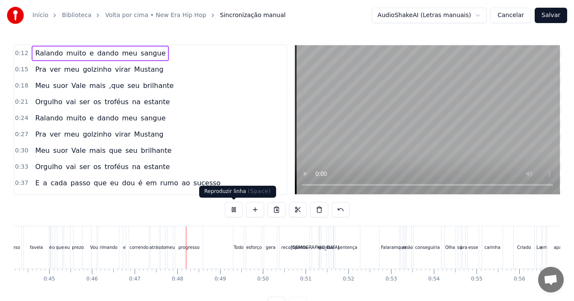
click at [235, 208] on button at bounding box center [234, 209] width 18 height 15
